Goal: Task Accomplishment & Management: Complete application form

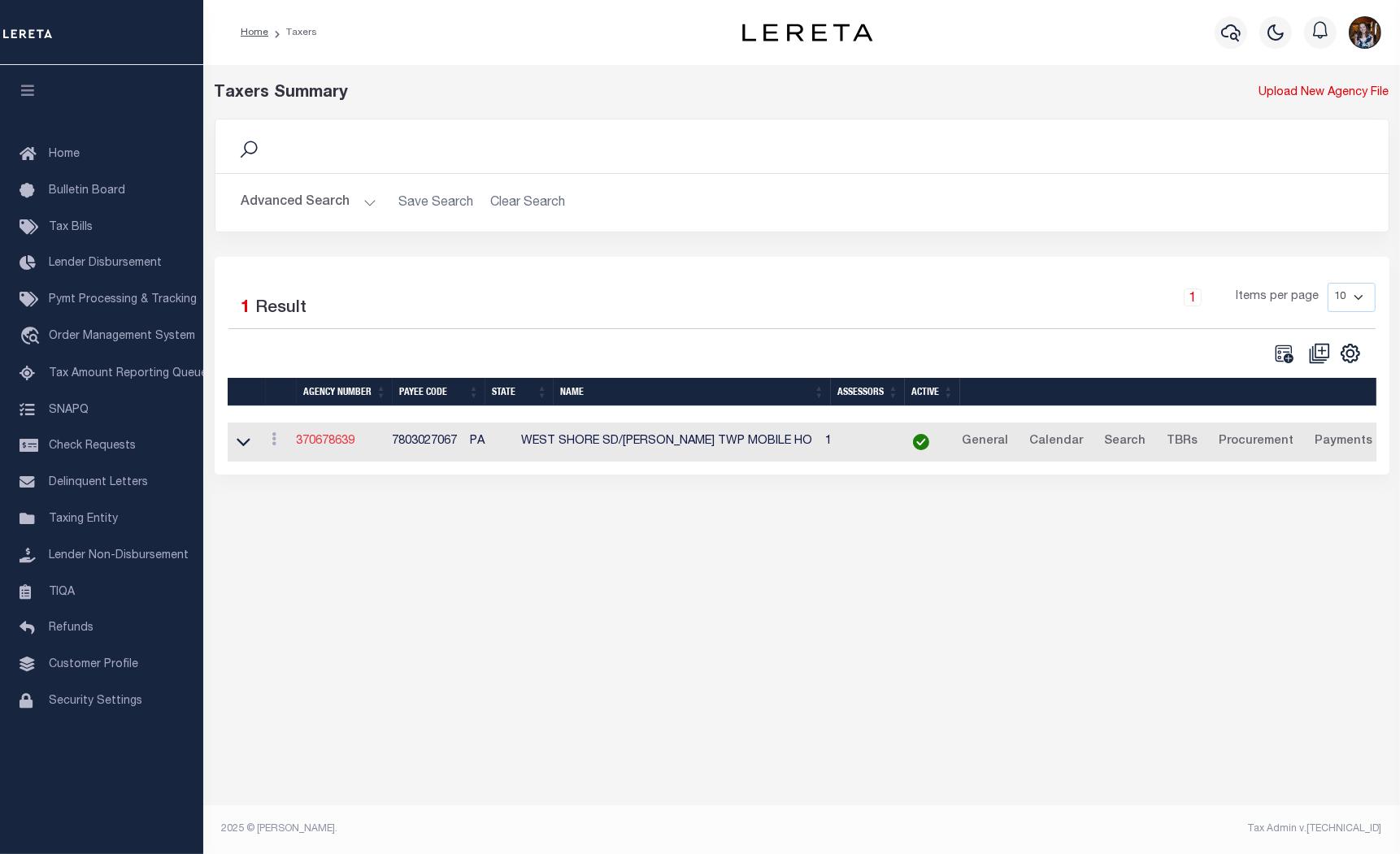
click at [324, 437] on link "370678639" at bounding box center [326, 442] width 59 height 12
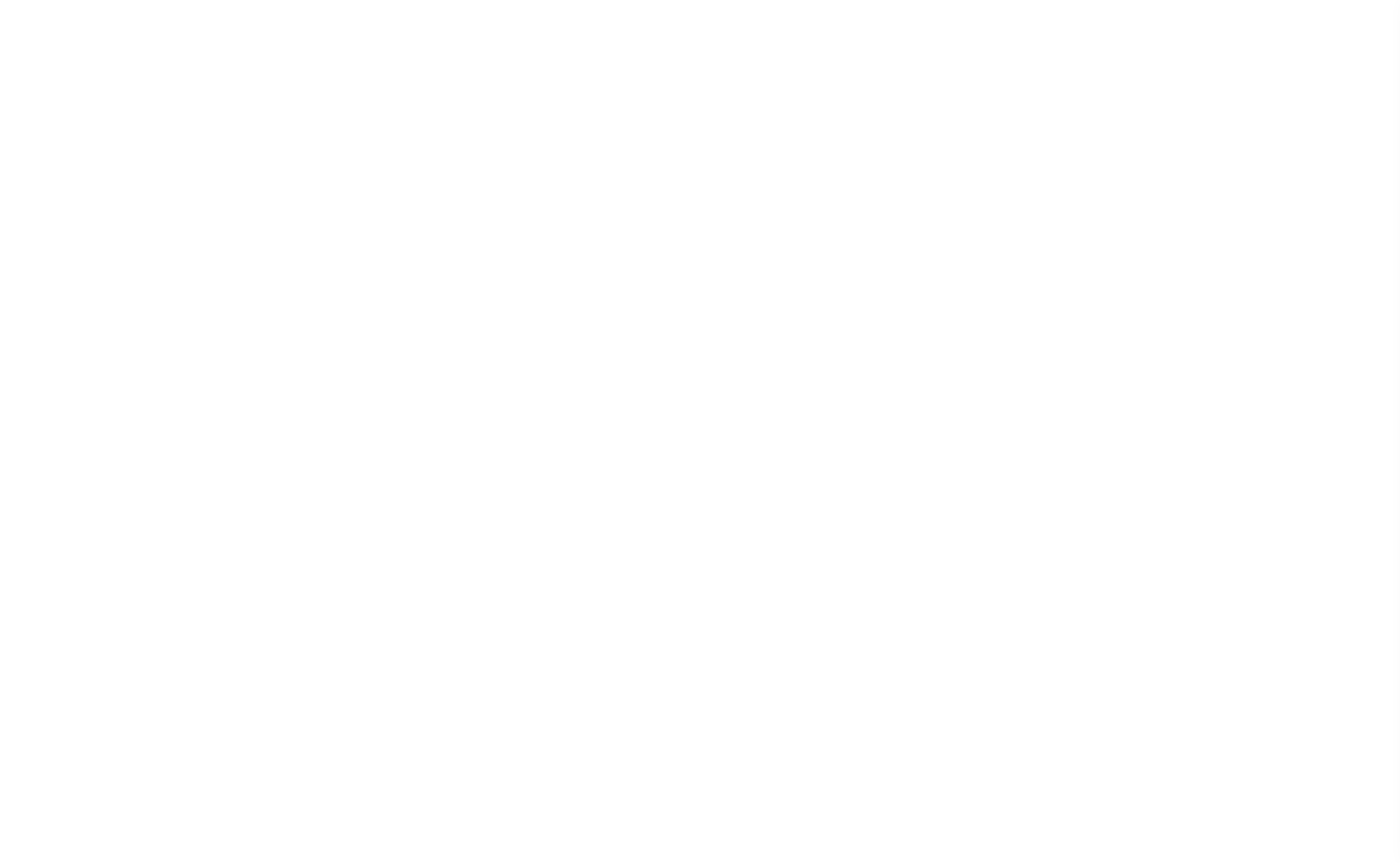
select select
checkbox input "false"
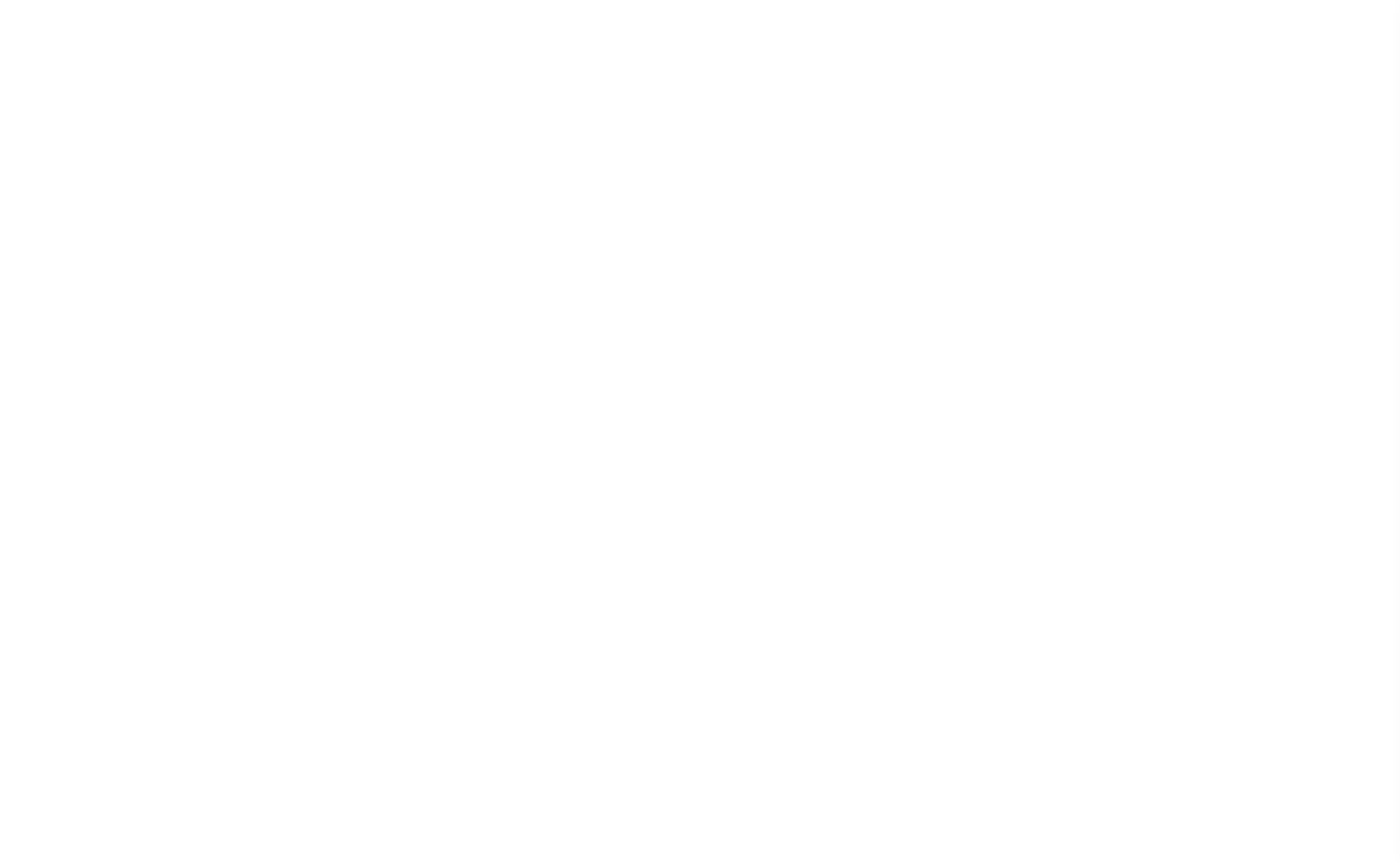
checkbox input "false"
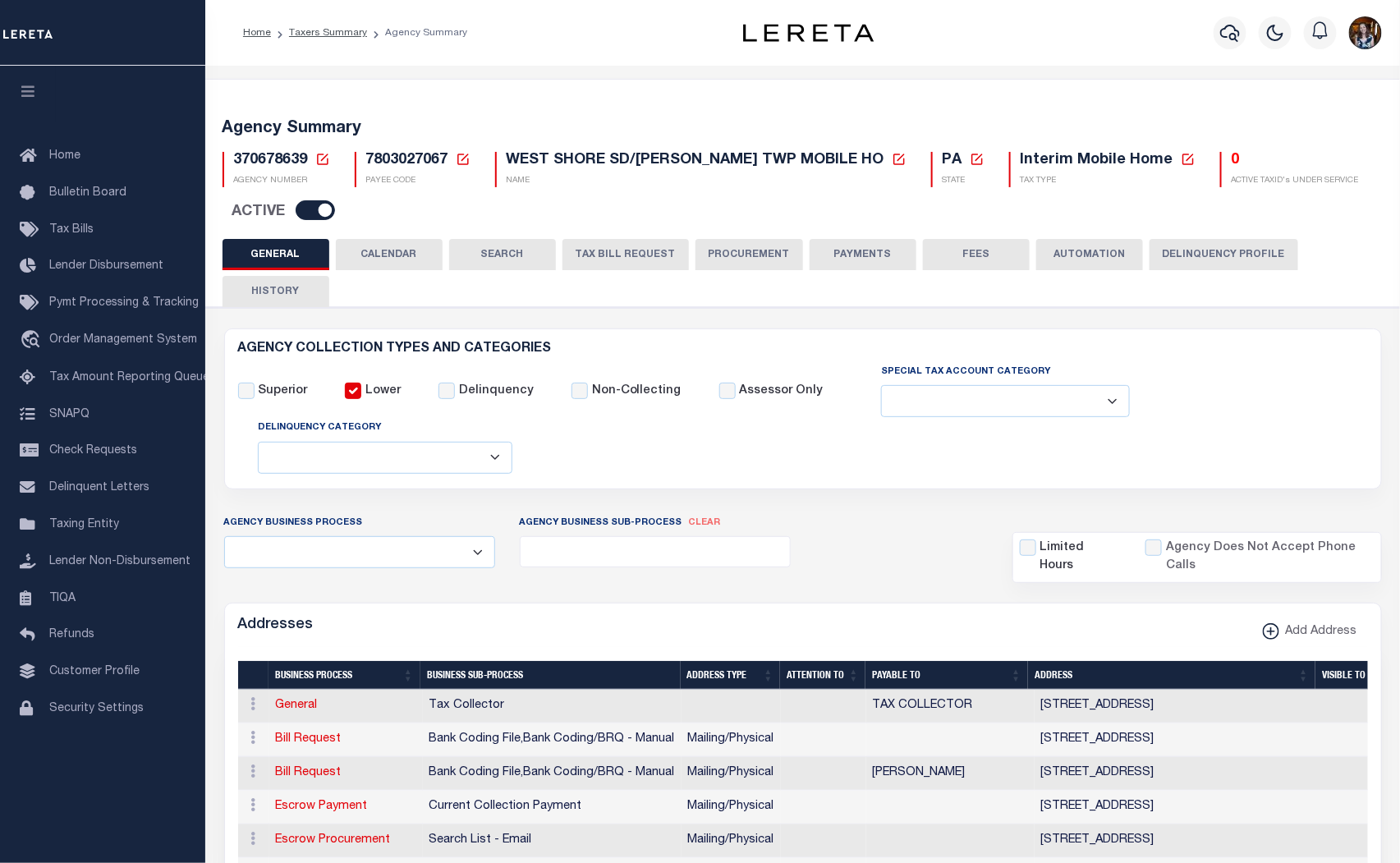
click at [325, 158] on icon at bounding box center [322, 159] width 14 height 14
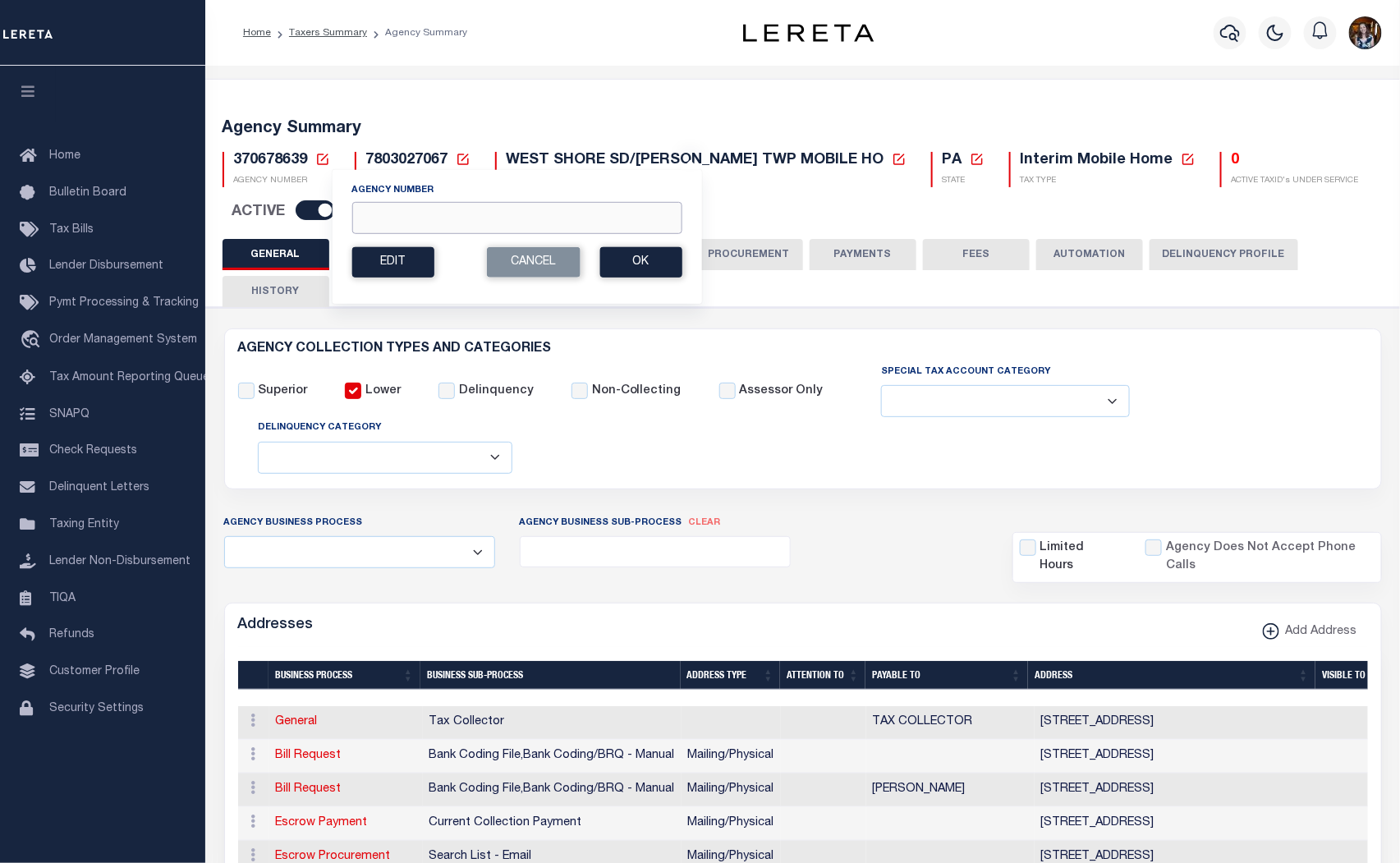
click at [378, 221] on input "Agency Number" at bounding box center [517, 218] width 331 height 32
type input "390430000"
click at [672, 271] on button "Ok" at bounding box center [640, 262] width 82 height 30
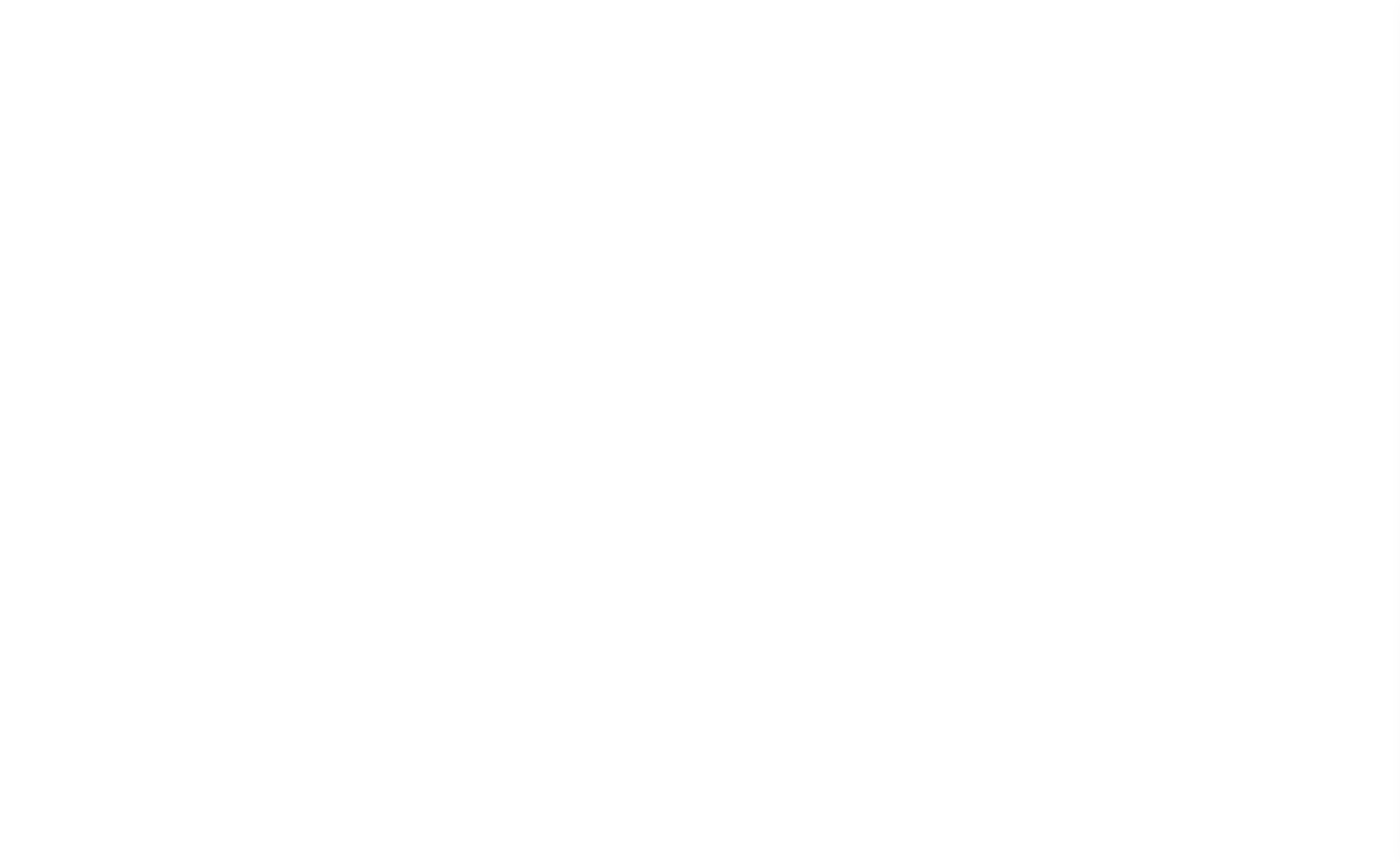
select select
checkbox input "false"
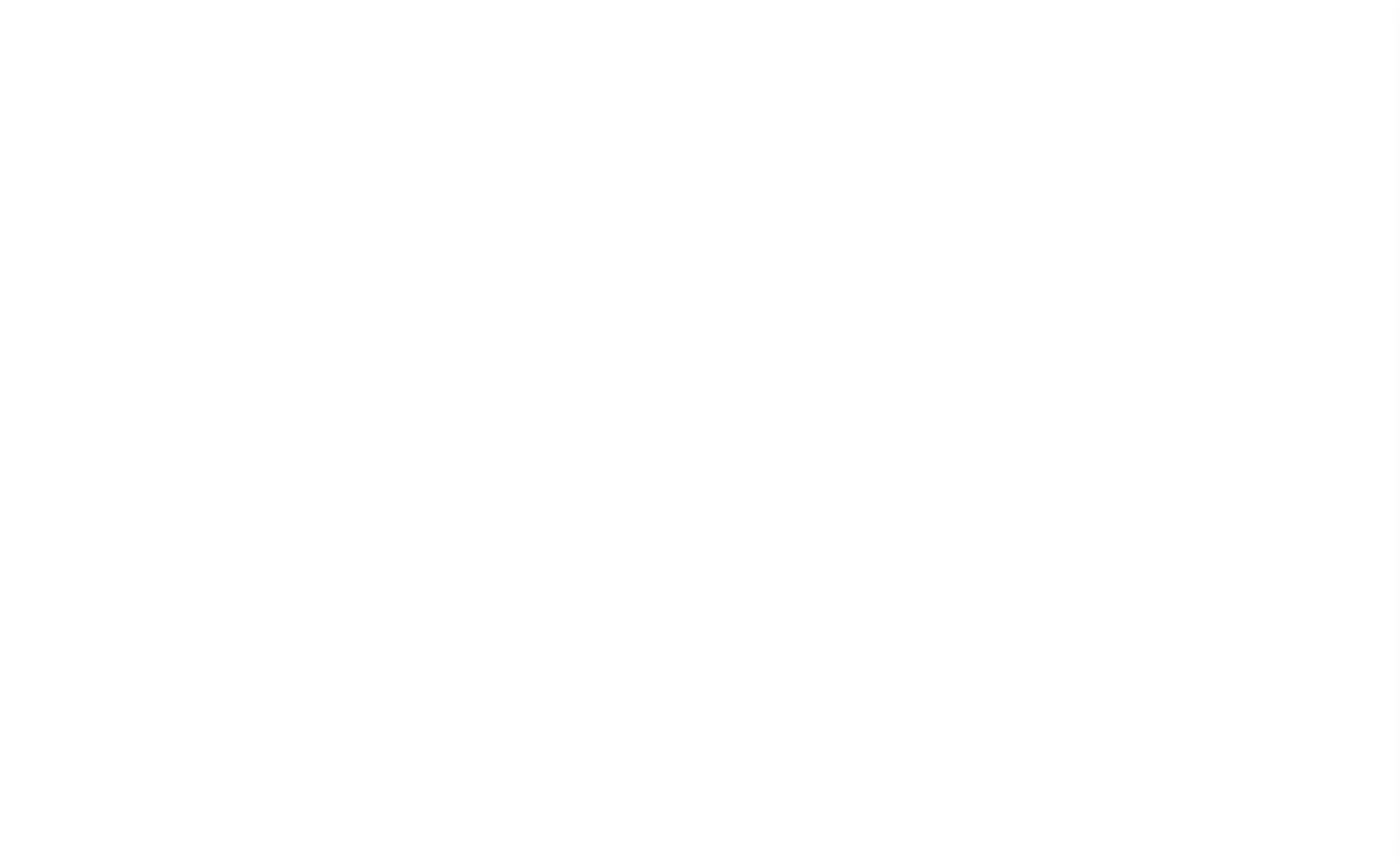
checkbox input "false"
type input "4508500000"
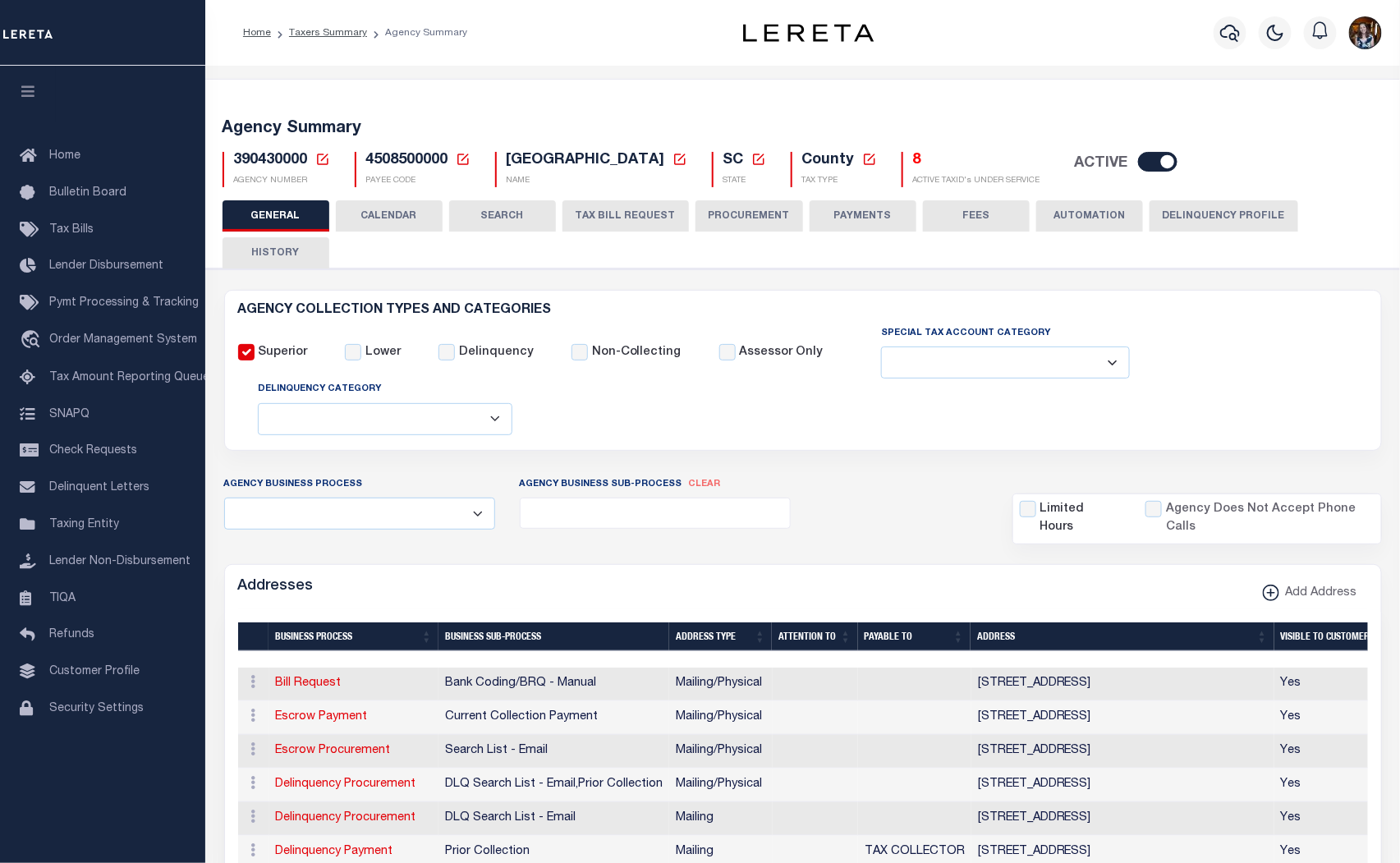
click at [606, 222] on button "TAX BILL REQUEST" at bounding box center [626, 216] width 127 height 31
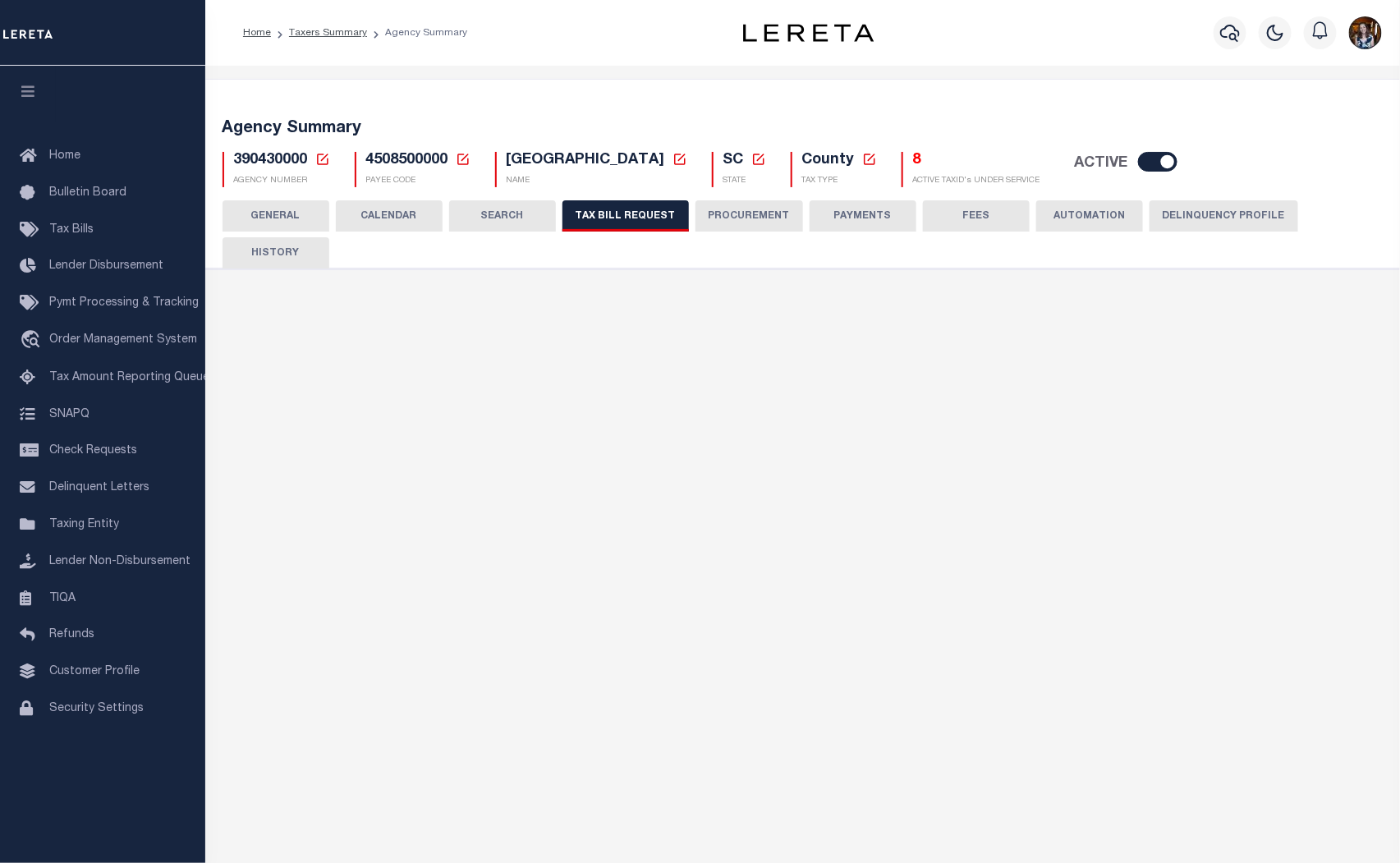
select select "27"
checkbox input "false"
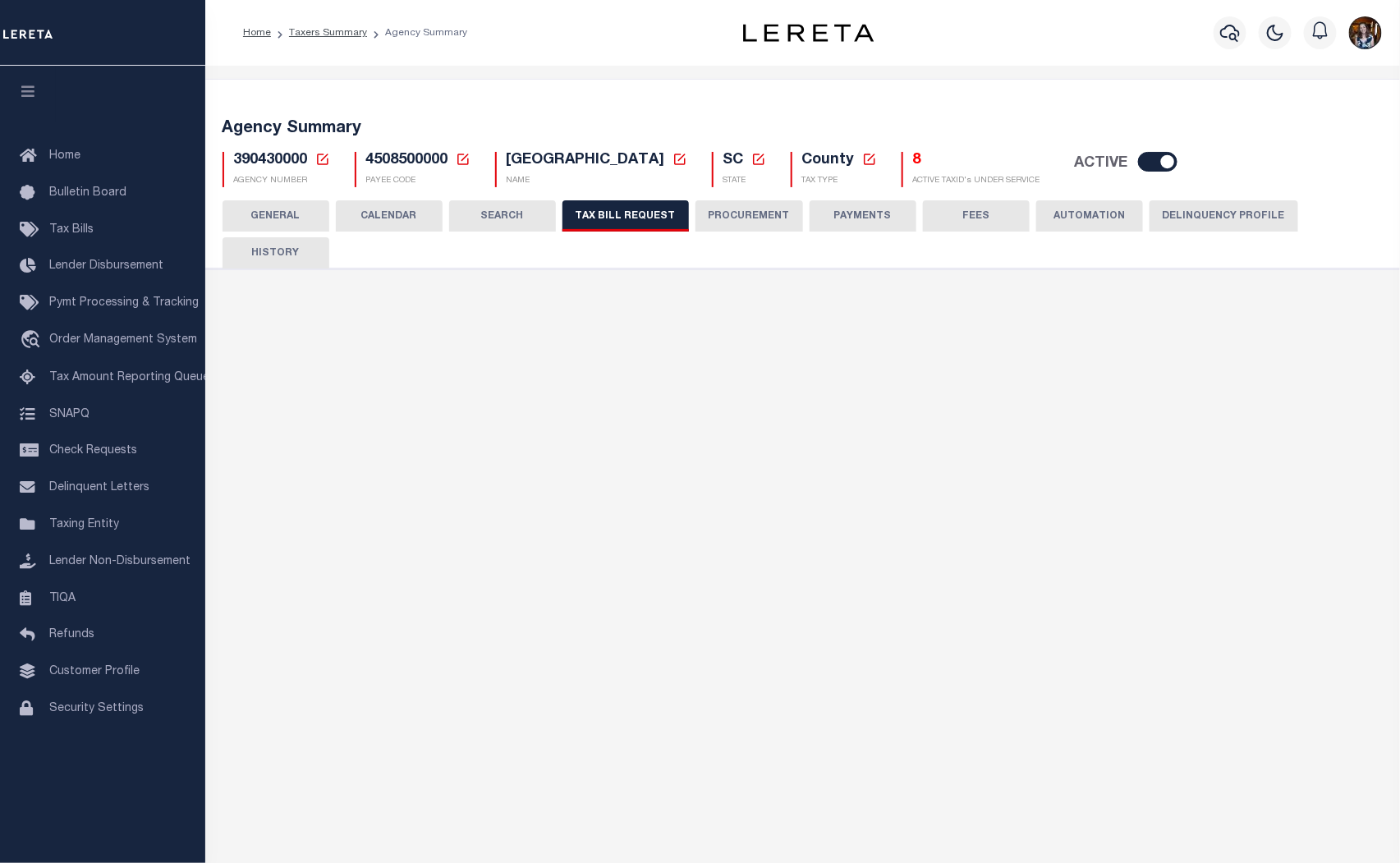
select select "22"
select select "true"
select select "13"
type input "230"
select select
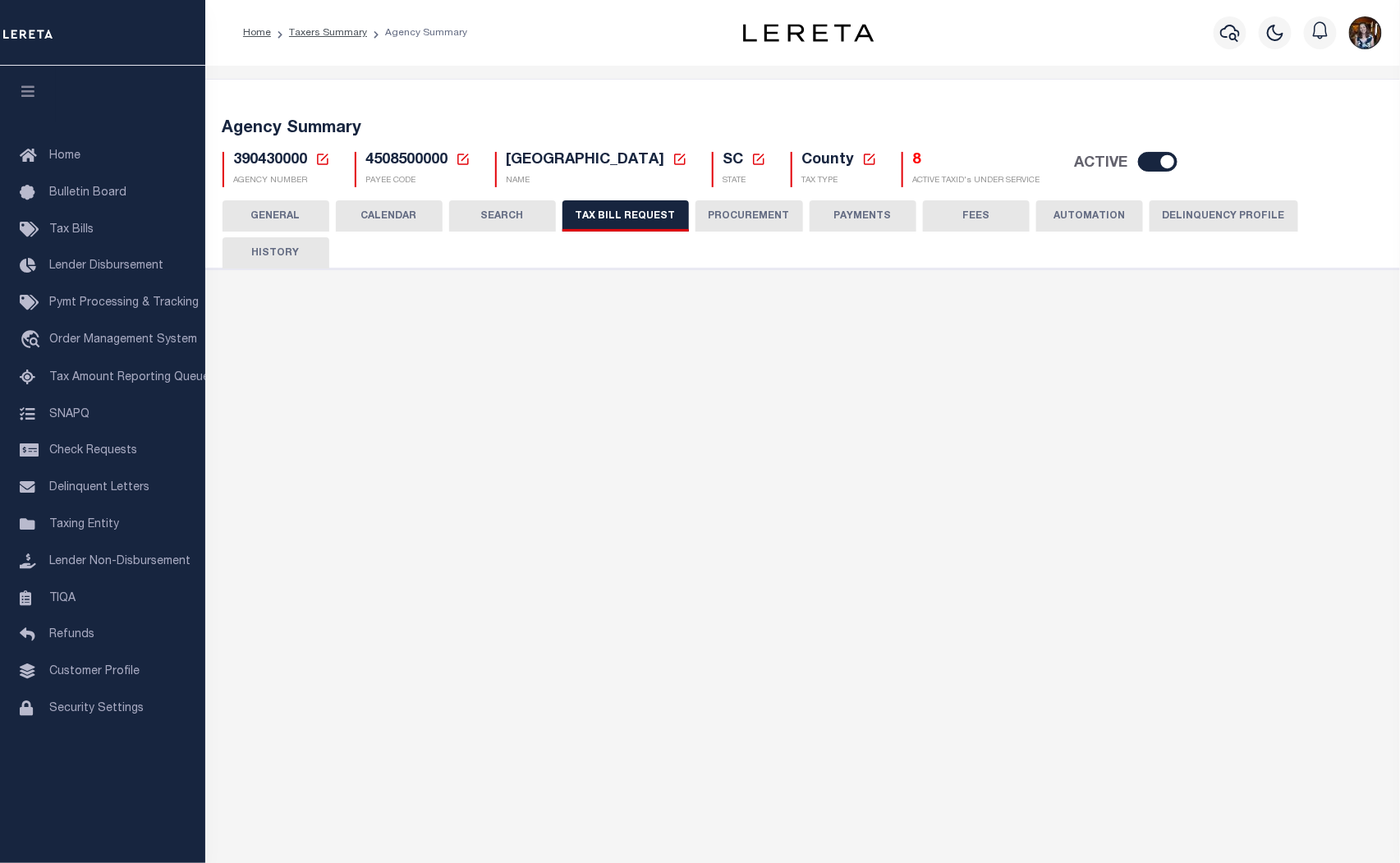
select select "7803021001"
select select "1"
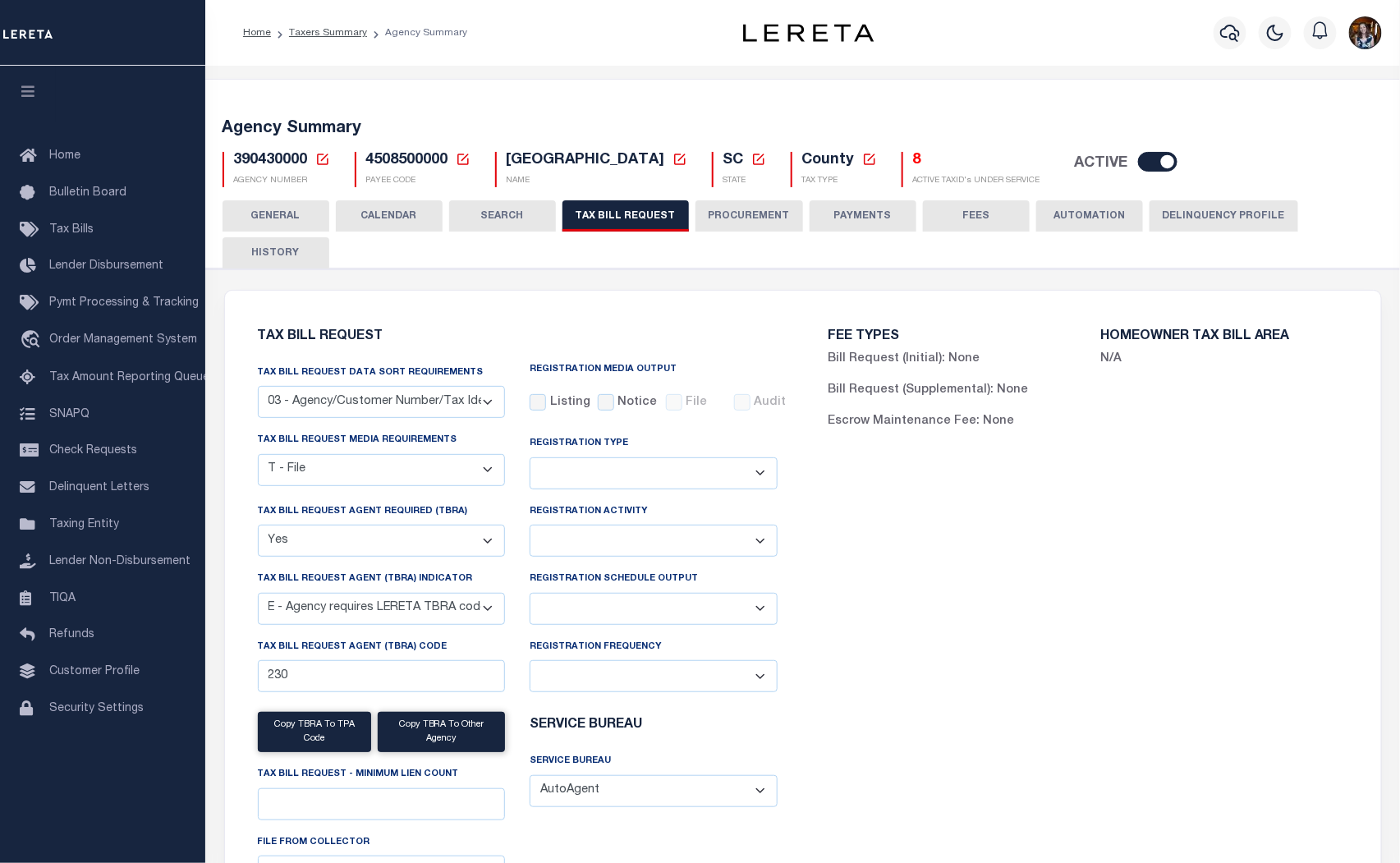
click at [763, 609] on select "Delta File Full File" at bounding box center [654, 609] width 248 height 32
select select "1"
click at [530, 593] on select "Delta File Full File" at bounding box center [654, 609] width 248 height 32
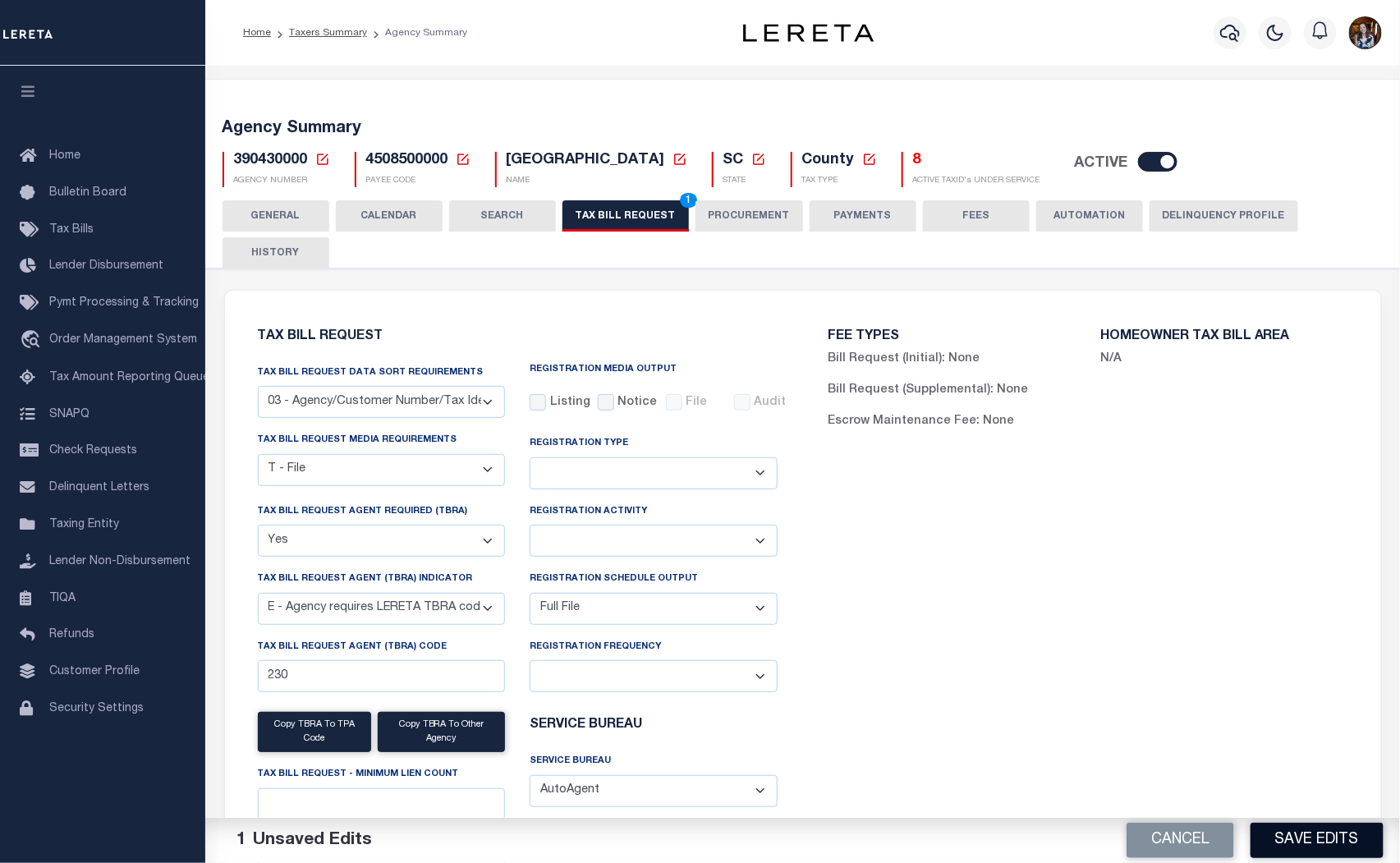
click at [1300, 844] on button "Save Edits" at bounding box center [1317, 840] width 133 height 36
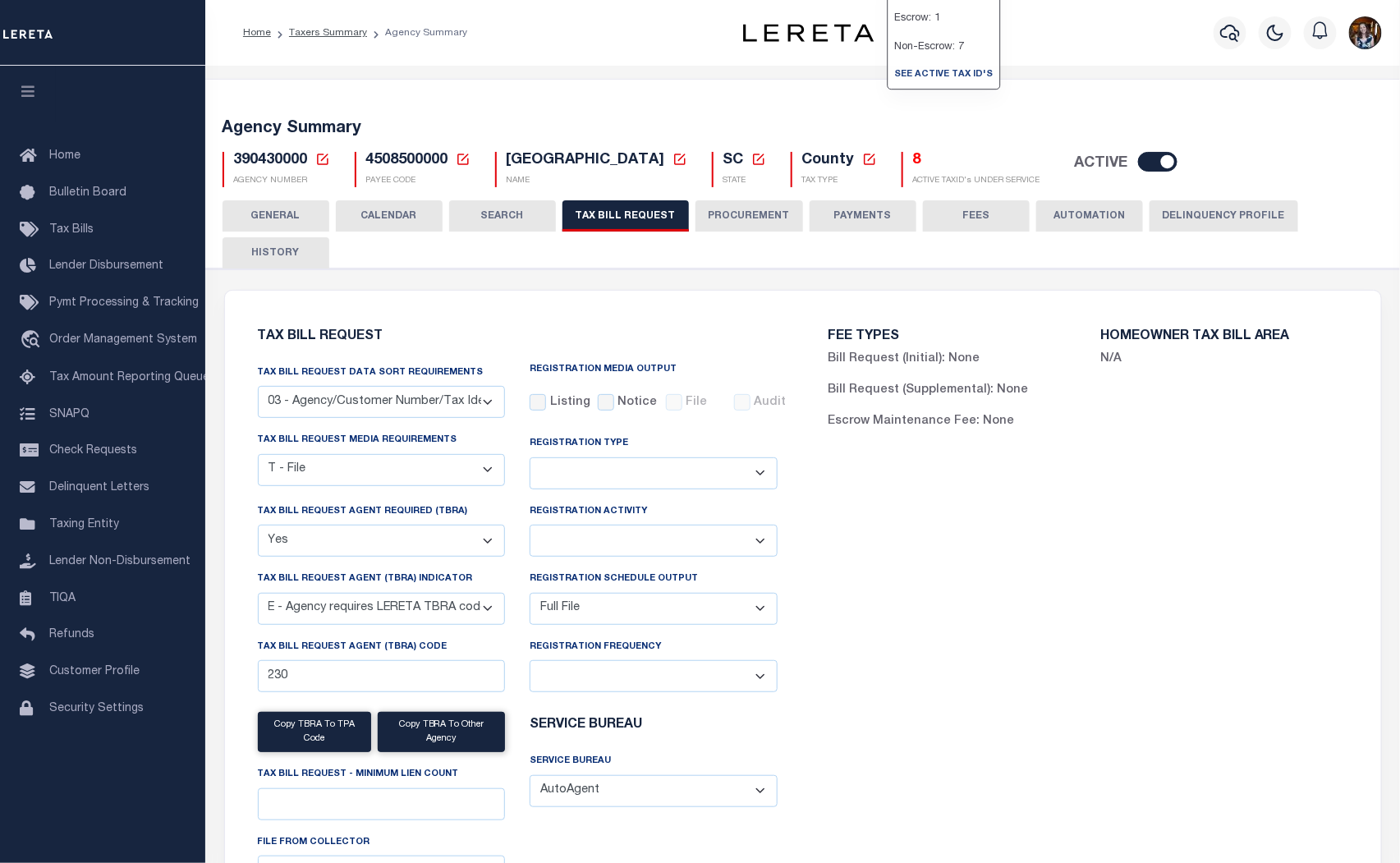
click at [913, 155] on h5 "8" at bounding box center [976, 161] width 128 height 18
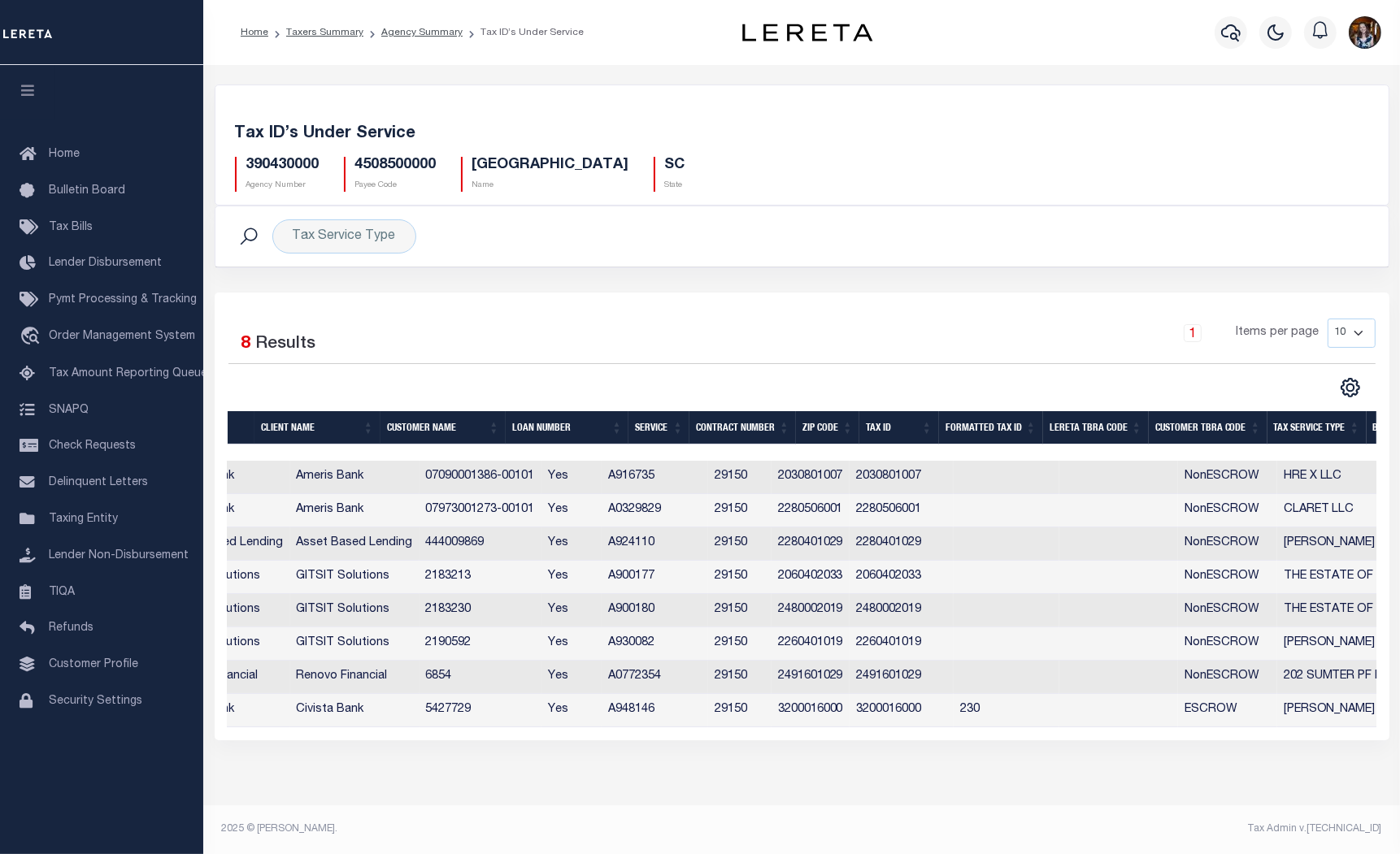
click at [1303, 412] on div "Selected 8 Results 1 Items per page 10 25 50 100" at bounding box center [802, 516] width 1175 height 447
click at [1303, 427] on th "Tax Service Type" at bounding box center [1316, 428] width 100 height 33
click at [849, 478] on td "3200016000" at bounding box center [810, 478] width 78 height 33
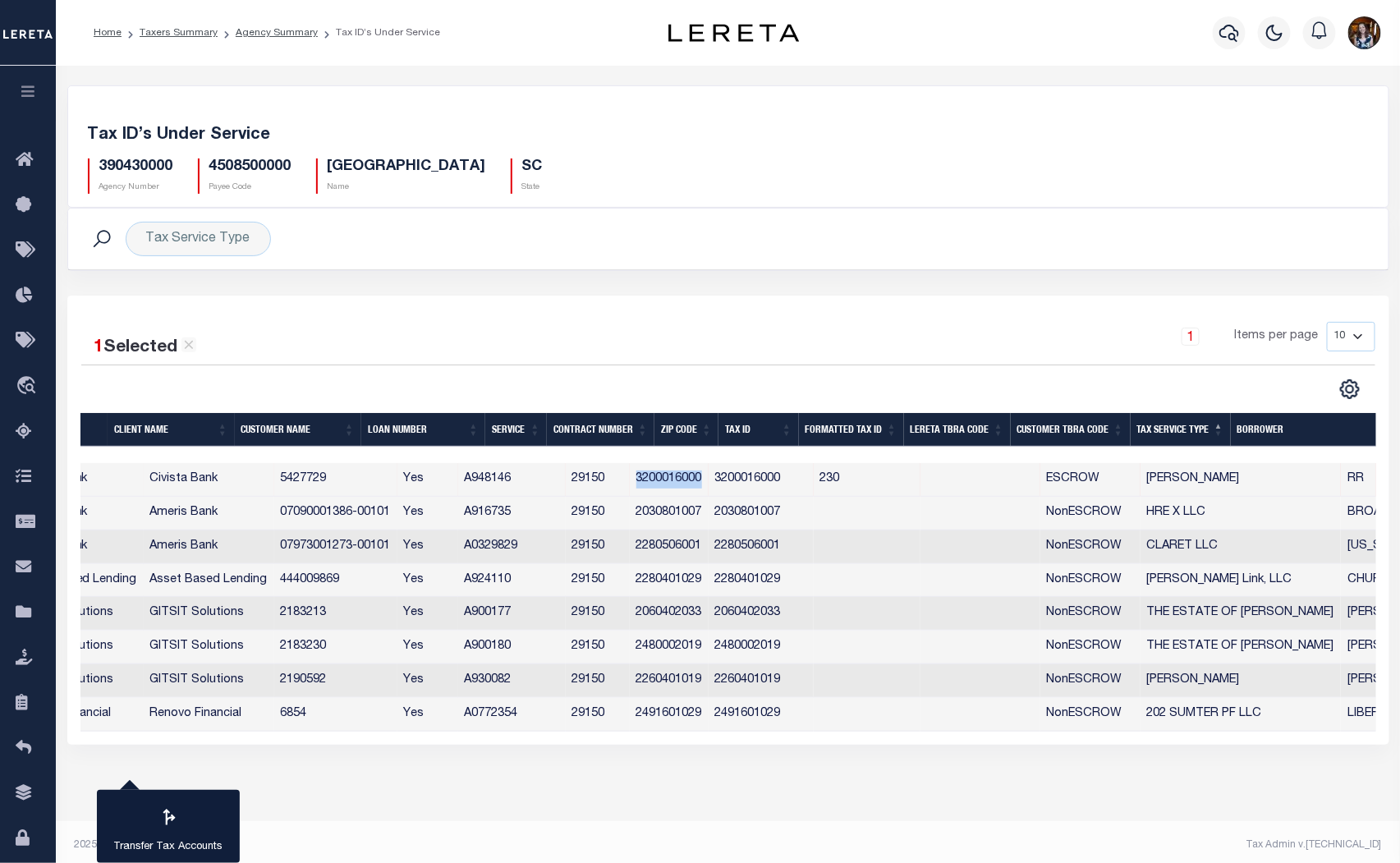
drag, startPoint x: 791, startPoint y: 477, endPoint x: 725, endPoint y: 476, distance: 66.0
click at [708, 476] on td "3200016000" at bounding box center [669, 480] width 79 height 34
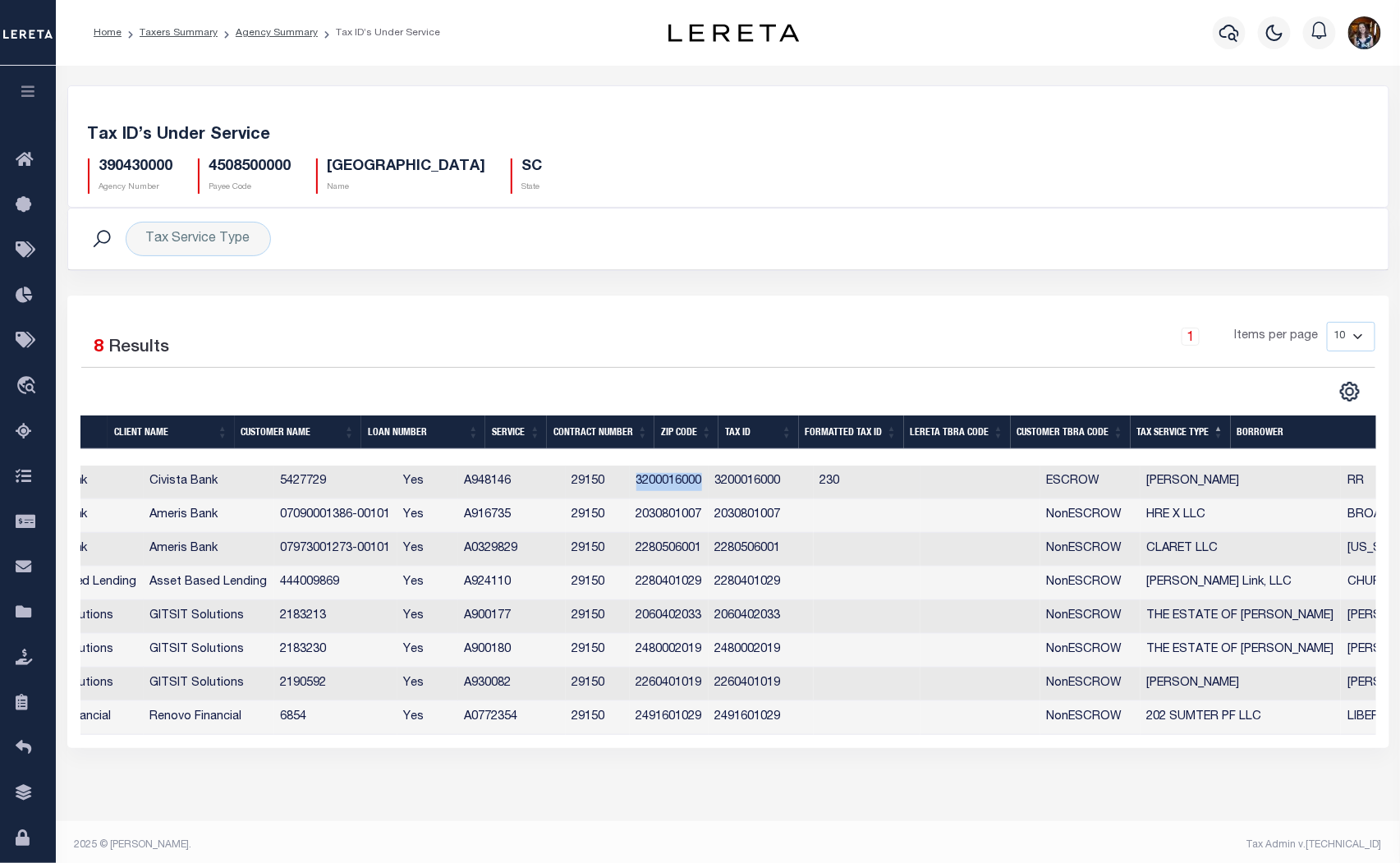
copy td "3200016000"
drag, startPoint x: 560, startPoint y: 484, endPoint x: 601, endPoint y: 479, distance: 41.3
click at [566, 479] on td "A948146" at bounding box center [511, 483] width 107 height 34
checkbox input "true"
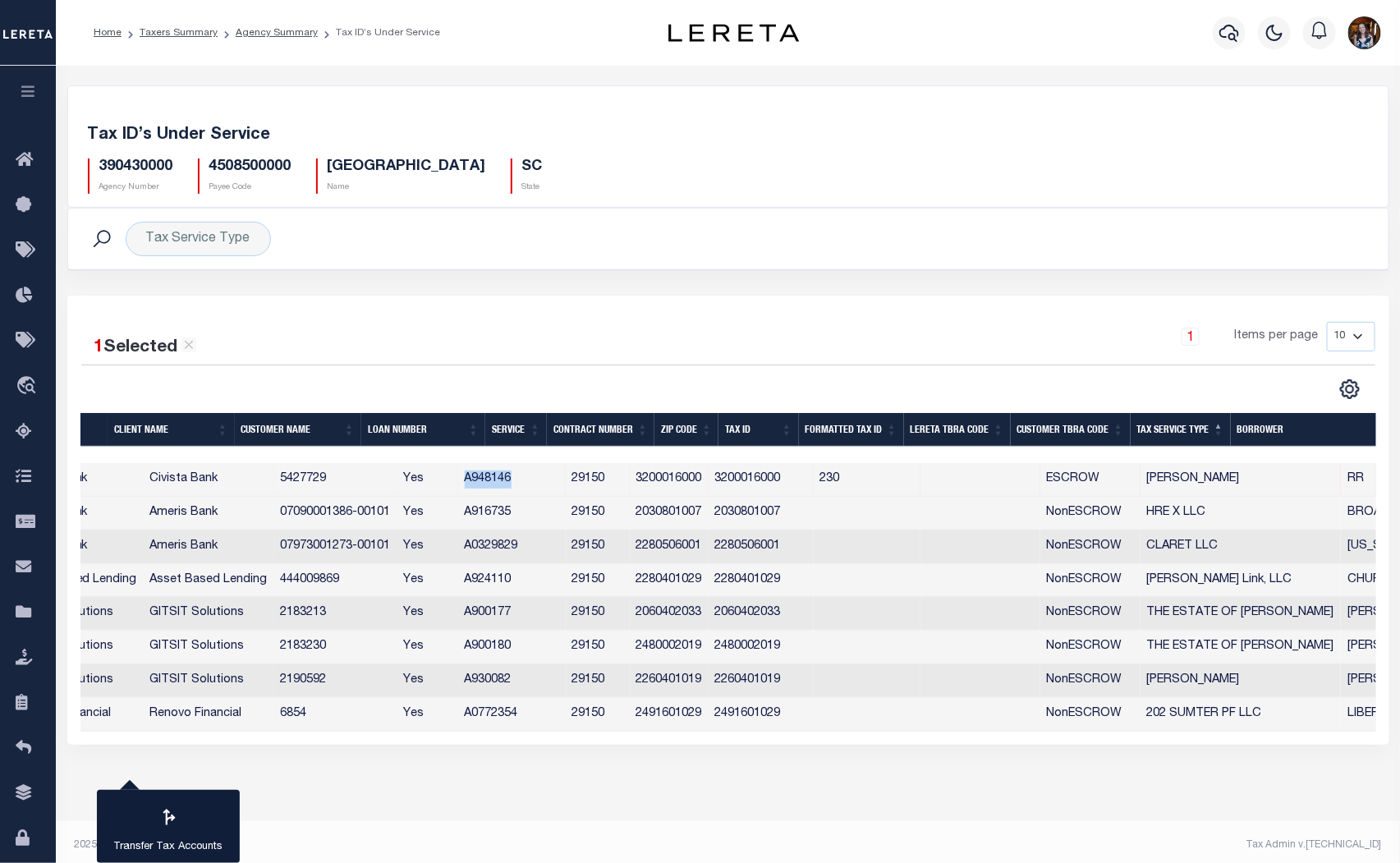
copy td "A948146"
